Goal: Task Accomplishment & Management: Manage account settings

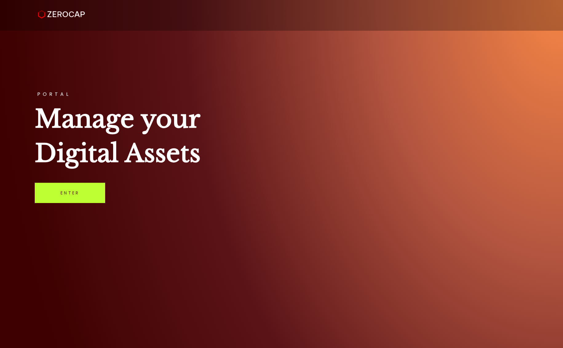
click at [76, 194] on link "Enter" at bounding box center [70, 193] width 70 height 20
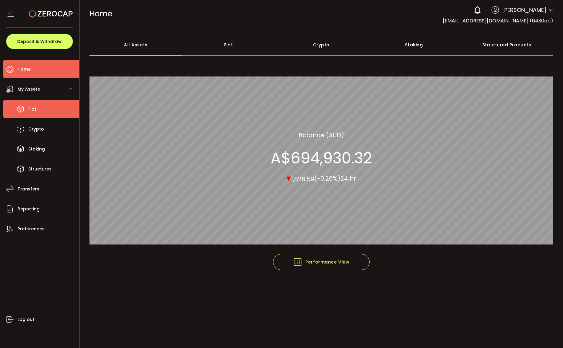
click at [22, 108] on icon at bounding box center [20, 109] width 9 height 9
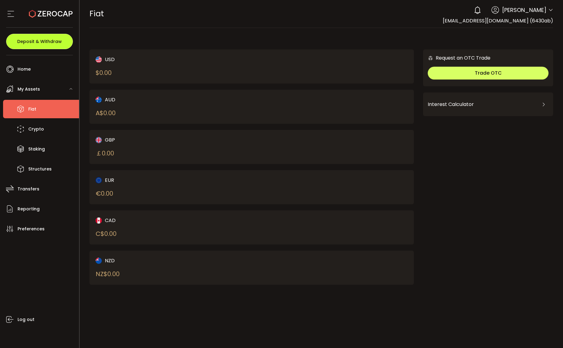
click at [39, 41] on span "Deposit & Withdraw" at bounding box center [39, 41] width 45 height 4
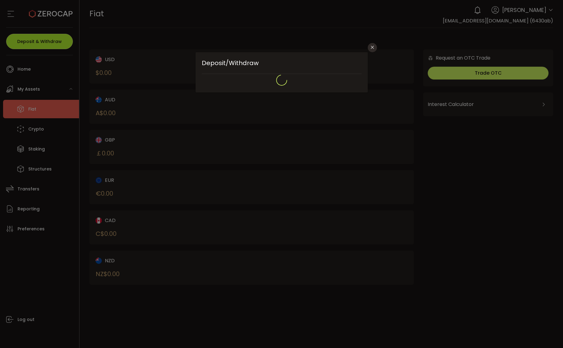
type input "**********"
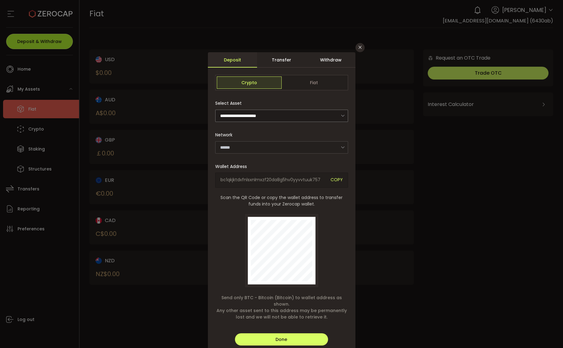
type input "*******"
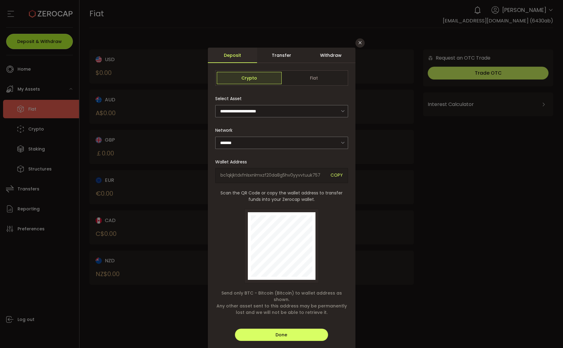
scroll to position [5, 0]
click at [317, 75] on span "Fiat" at bounding box center [314, 78] width 65 height 12
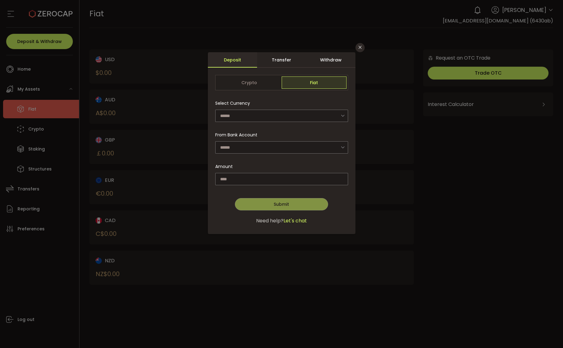
click at [27, 210] on div "**********" at bounding box center [281, 174] width 563 height 348
click at [11, 209] on div "**********" at bounding box center [281, 174] width 563 height 348
click at [64, 206] on div "**********" at bounding box center [281, 174] width 563 height 348
click at [38, 45] on div "**********" at bounding box center [281, 174] width 563 height 348
click at [360, 47] on icon "Close" at bounding box center [360, 47] width 5 height 5
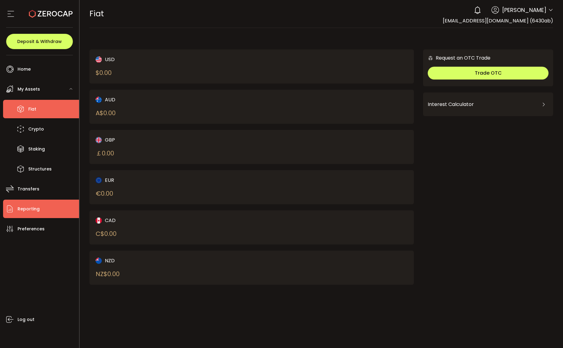
click at [21, 208] on span "Reporting" at bounding box center [29, 209] width 22 height 9
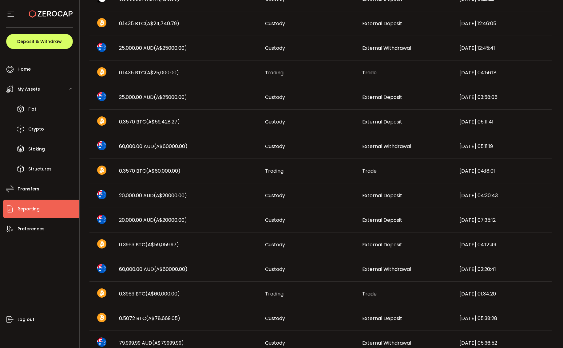
scroll to position [256, 0]
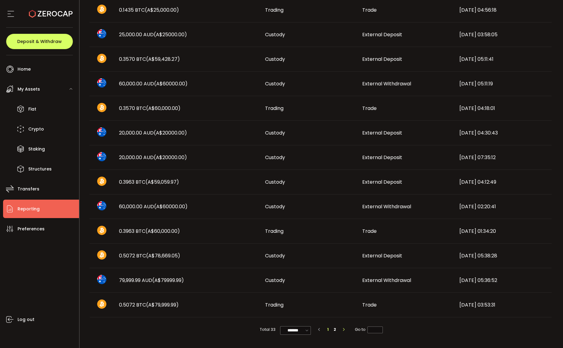
click at [344, 330] on icon "button" at bounding box center [344, 330] width 4 height 4
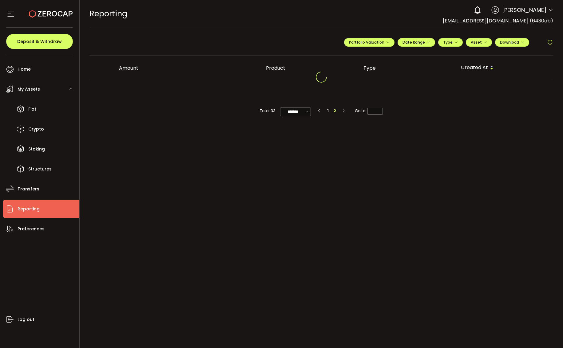
scroll to position [0, 0]
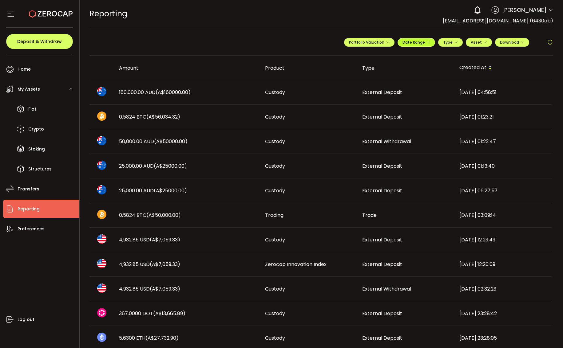
click at [427, 42] on icon "button" at bounding box center [429, 43] width 4 height 4
click at [454, 41] on icon "button" at bounding box center [456, 43] width 4 height 4
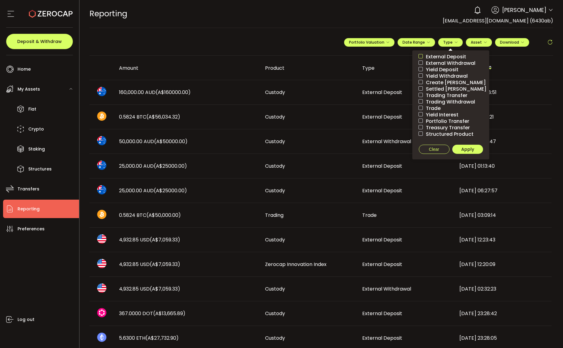
click at [419, 56] on span at bounding box center [421, 56] width 4 height 4
click at [469, 148] on span "Apply" at bounding box center [467, 149] width 13 height 6
type input "*"
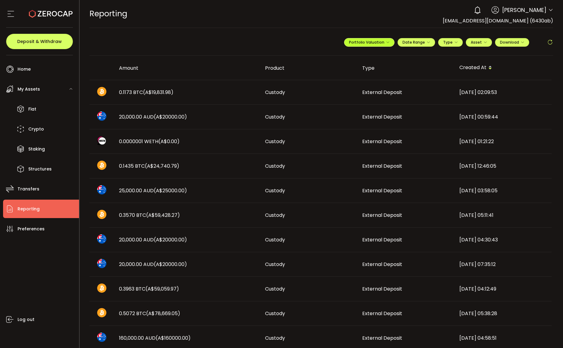
click at [387, 42] on icon "button" at bounding box center [388, 43] width 4 height 4
click at [229, 50] on div "**********" at bounding box center [321, 45] width 464 height 22
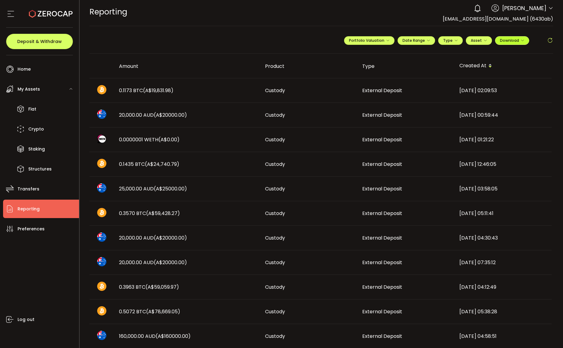
click at [521, 40] on icon "button" at bounding box center [523, 41] width 4 height 4
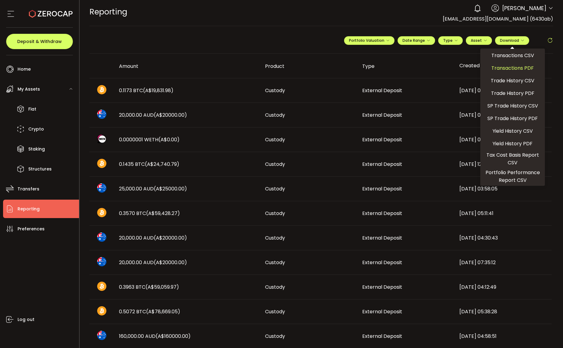
click at [515, 67] on span "Transactions PDF" at bounding box center [512, 68] width 42 height 8
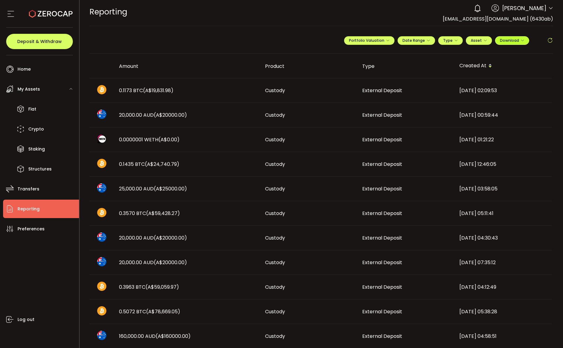
click at [521, 40] on icon "button" at bounding box center [523, 41] width 4 height 4
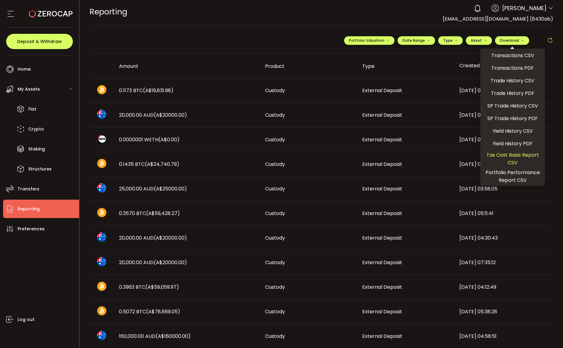
click at [515, 156] on span "Tax Cost Basis Report CSV" at bounding box center [513, 158] width 60 height 15
click at [483, 39] on icon "button" at bounding box center [485, 41] width 4 height 4
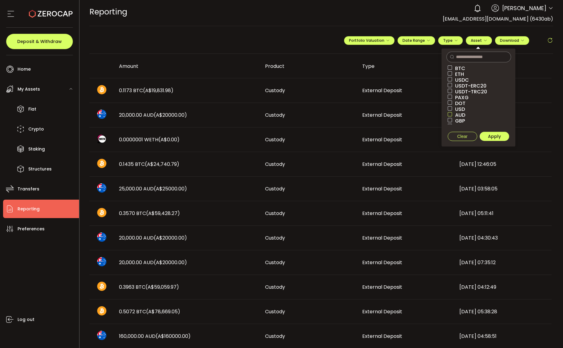
click at [449, 113] on span at bounding box center [450, 114] width 4 height 4
click at [491, 135] on span "Apply" at bounding box center [494, 136] width 13 height 6
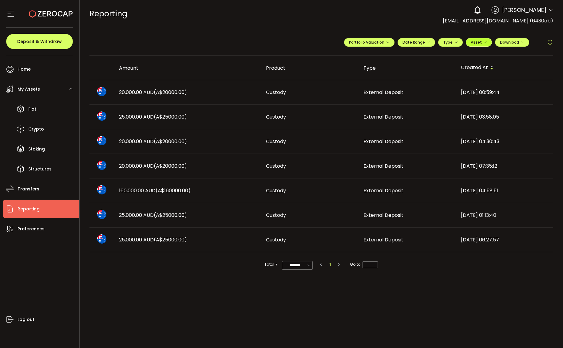
click at [485, 42] on icon "button" at bounding box center [485, 43] width 4 height 4
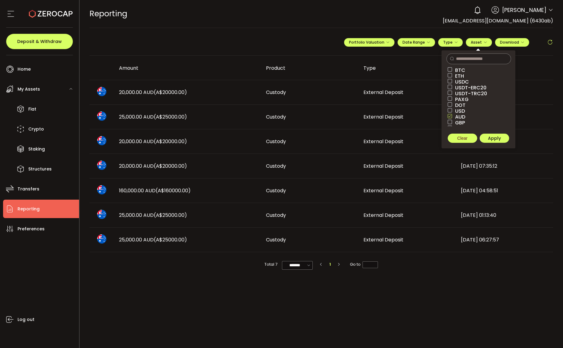
click at [461, 140] on span "Clear" at bounding box center [462, 138] width 10 height 5
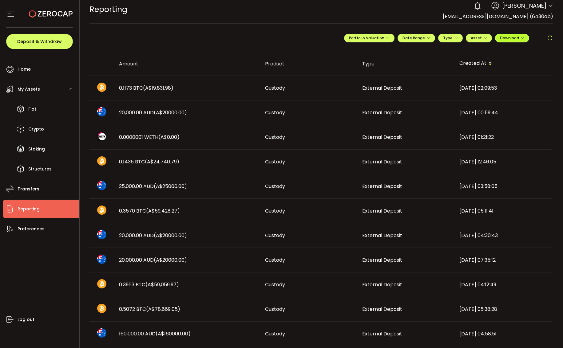
scroll to position [4, 0]
click at [521, 38] on icon "button" at bounding box center [523, 39] width 4 height 4
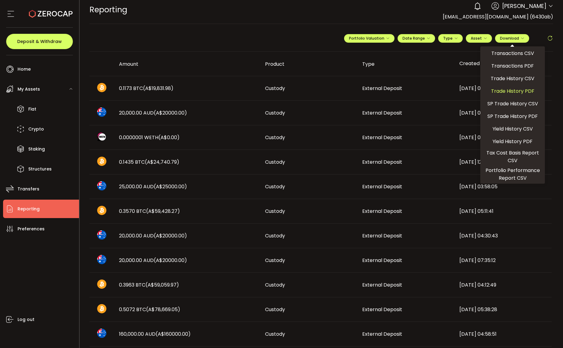
click at [509, 91] on span "Trade History PDF" at bounding box center [512, 91] width 43 height 8
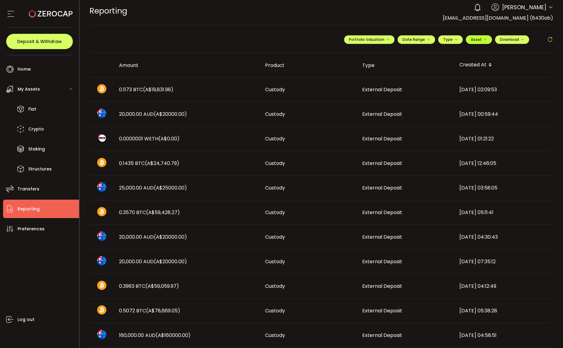
scroll to position [1, 0]
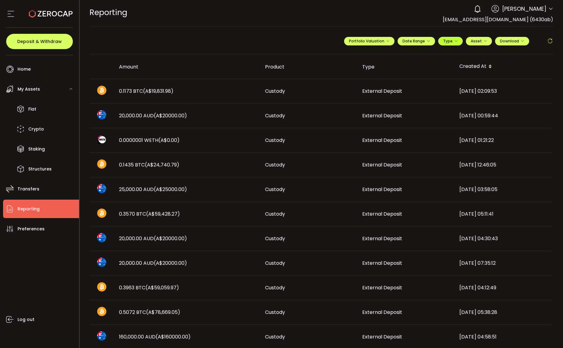
click at [454, 39] on icon "button" at bounding box center [456, 41] width 4 height 4
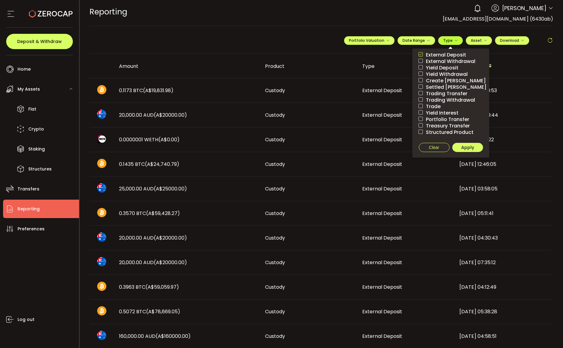
scroll to position [2, 0]
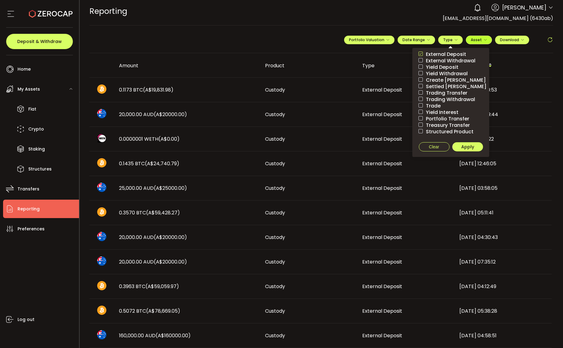
click at [483, 39] on icon "button" at bounding box center [485, 40] width 4 height 4
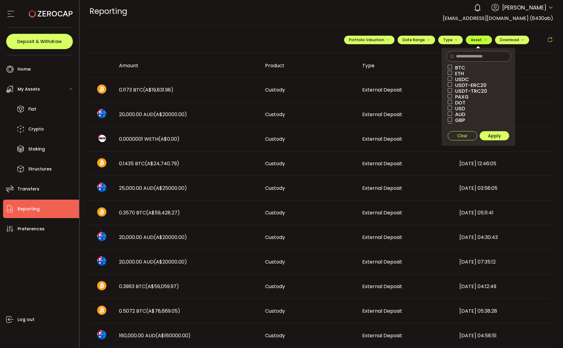
click at [483, 39] on icon "button" at bounding box center [485, 40] width 4 height 4
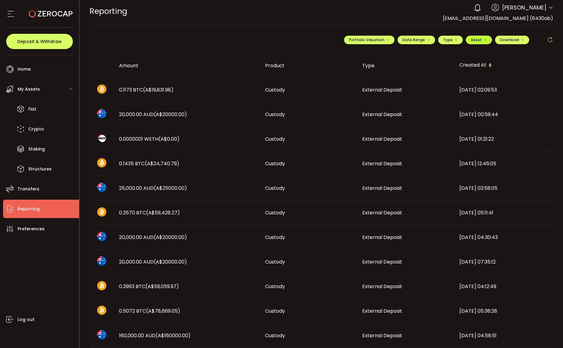
click at [483, 39] on icon "button" at bounding box center [485, 40] width 4 height 4
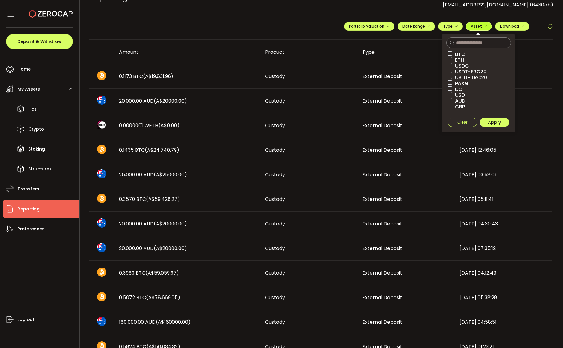
scroll to position [17, 0]
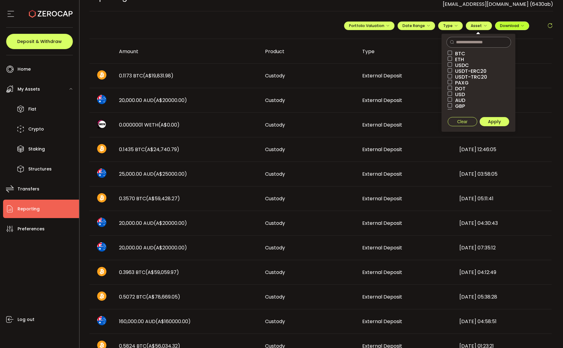
click at [521, 25] on icon "button" at bounding box center [523, 26] width 4 height 4
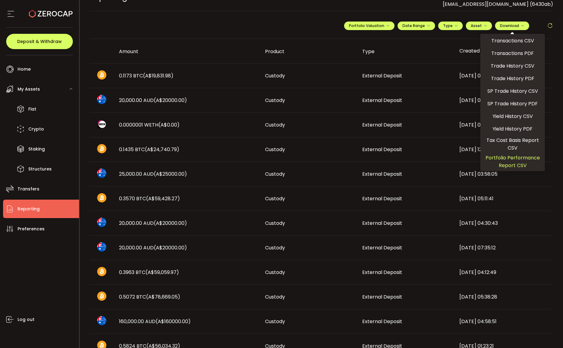
click at [513, 159] on span "Portfolio Performance Report CSV" at bounding box center [513, 161] width 60 height 15
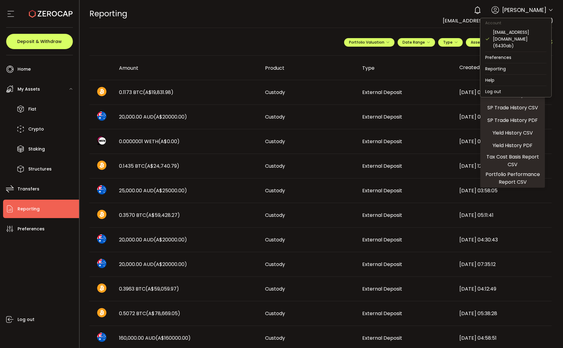
click at [548, 11] on icon at bounding box center [550, 10] width 5 height 5
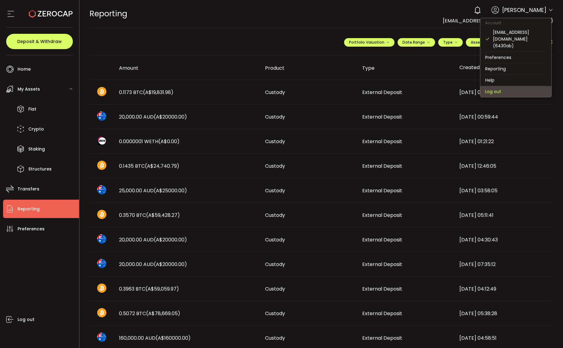
click at [498, 86] on li "Log out" at bounding box center [515, 91] width 71 height 11
